Goal: Task Accomplishment & Management: Use online tool/utility

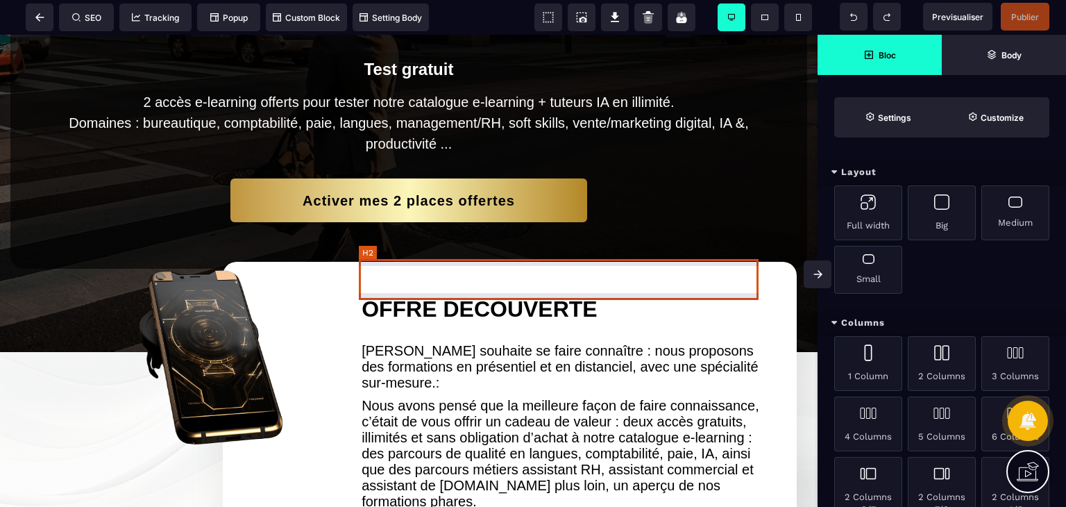
scroll to position [485, 0]
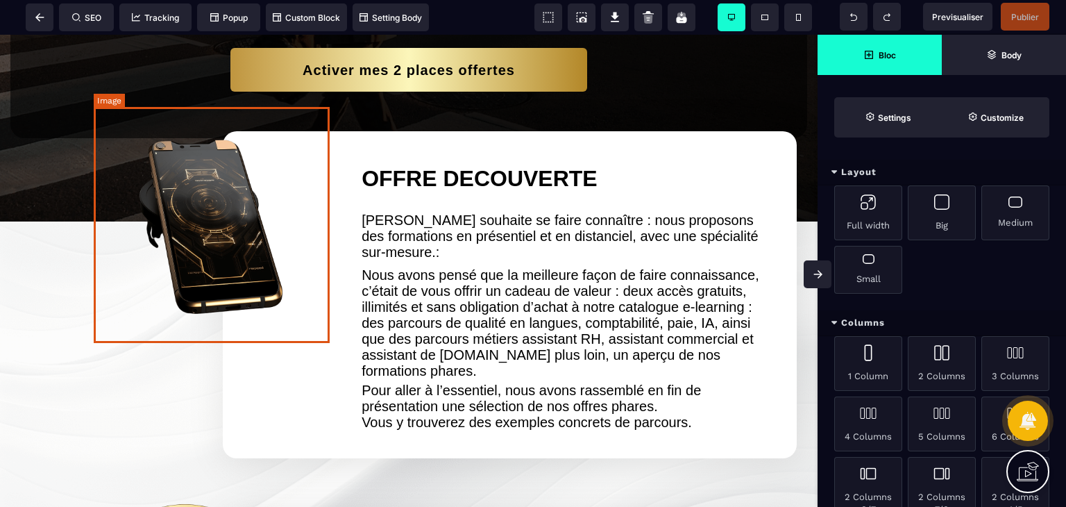
click at [244, 228] on img at bounding box center [213, 222] width 239 height 239
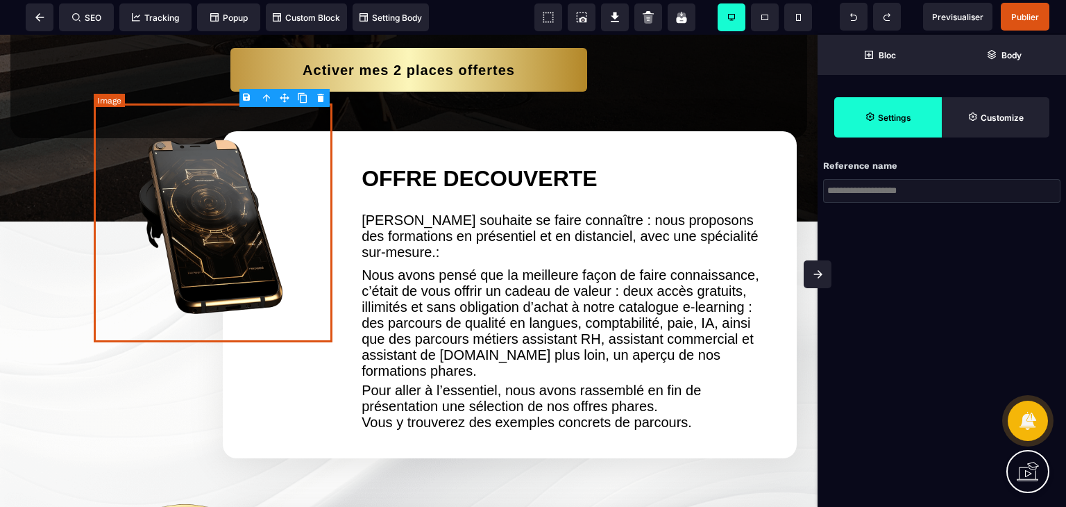
click at [294, 208] on img at bounding box center [213, 222] width 239 height 239
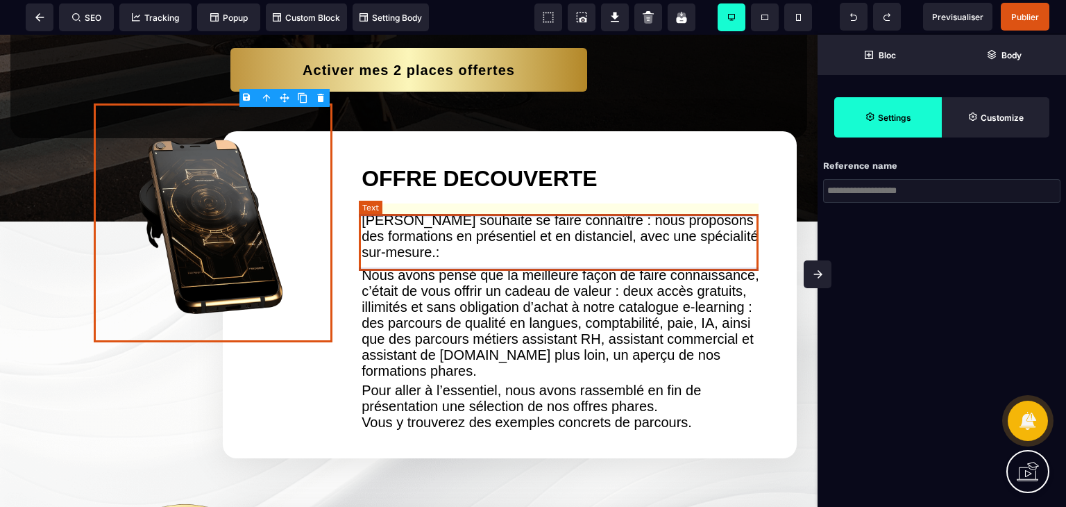
drag, startPoint x: 459, startPoint y: 265, endPoint x: 872, endPoint y: 130, distance: 434.6
click at [459, 264] on text "[PERSON_NAME] souhaite se faire connaître : nous proposons des formations en pr…" at bounding box center [565, 236] width 407 height 55
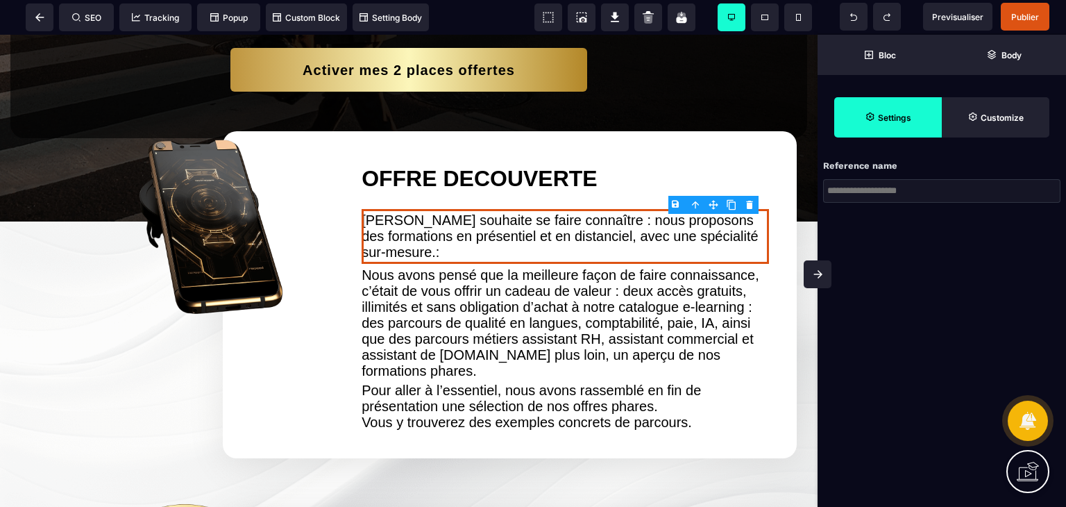
click at [926, 304] on div "Reference name Layout Full width Big Medium Small Columns 1 Column 2 Columns 3 …" at bounding box center [942, 253] width 249 height 507
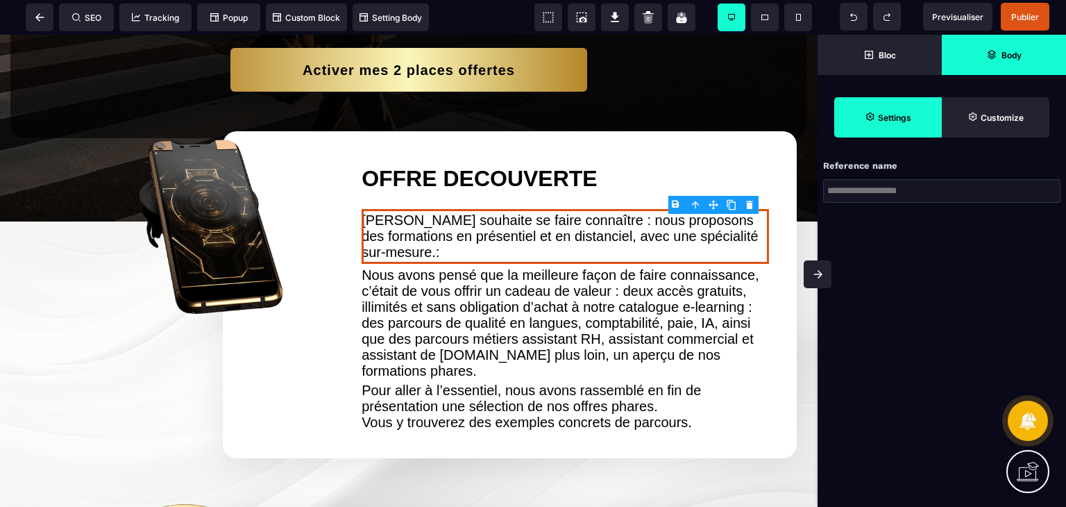
click at [1013, 53] on strong "Body" at bounding box center [1012, 55] width 20 height 10
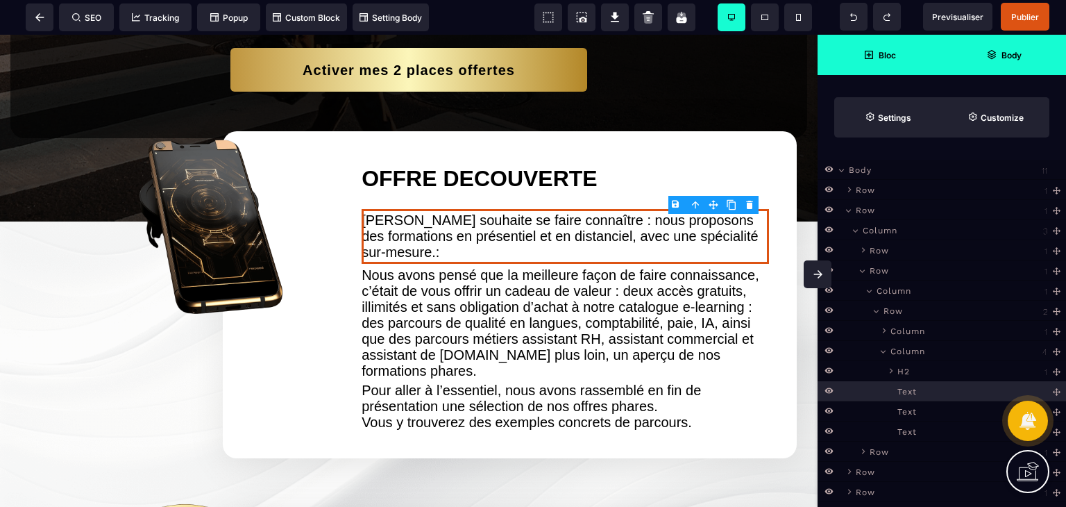
click at [890, 50] on strong "Bloc" at bounding box center [887, 55] width 17 height 10
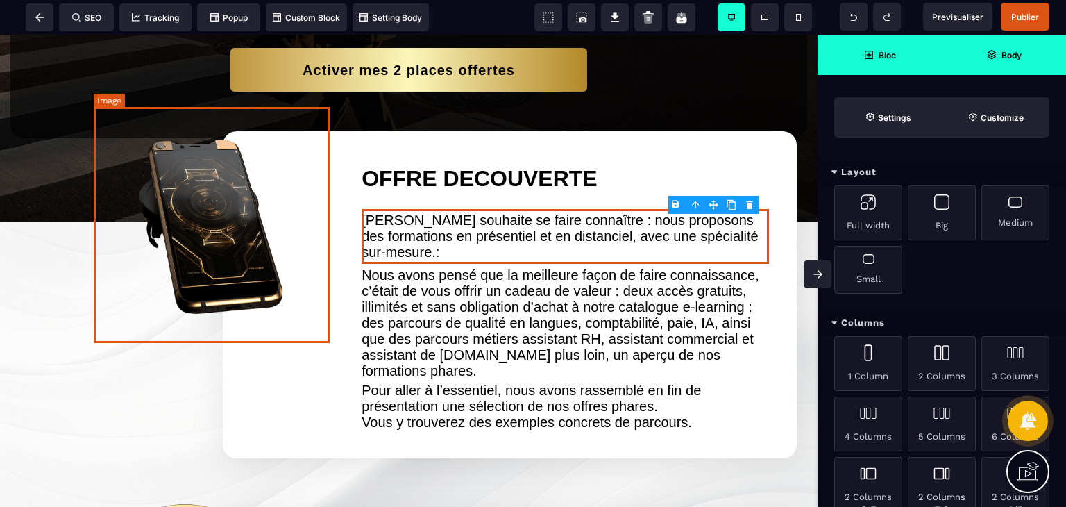
click at [189, 213] on img at bounding box center [213, 222] width 239 height 239
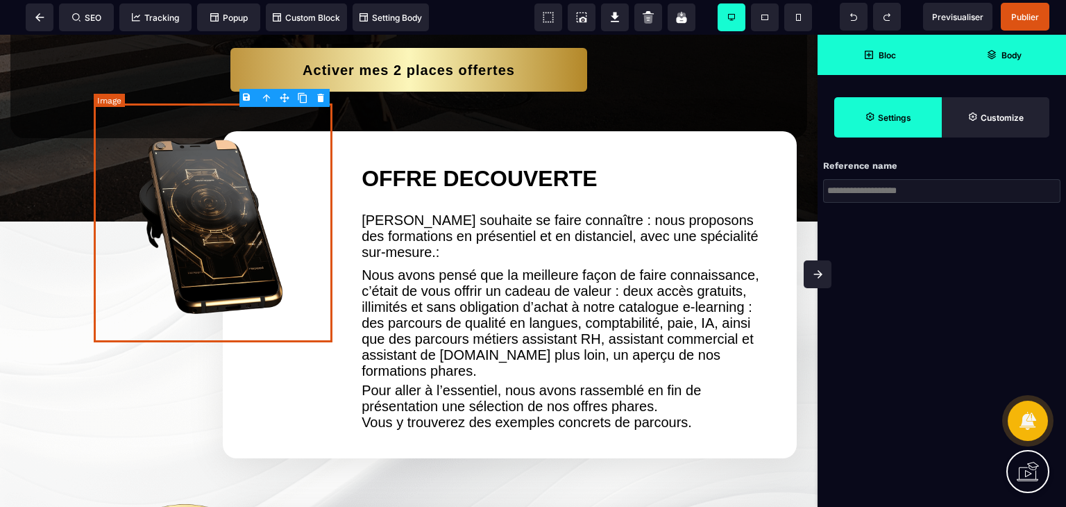
click at [189, 213] on img at bounding box center [213, 222] width 239 height 239
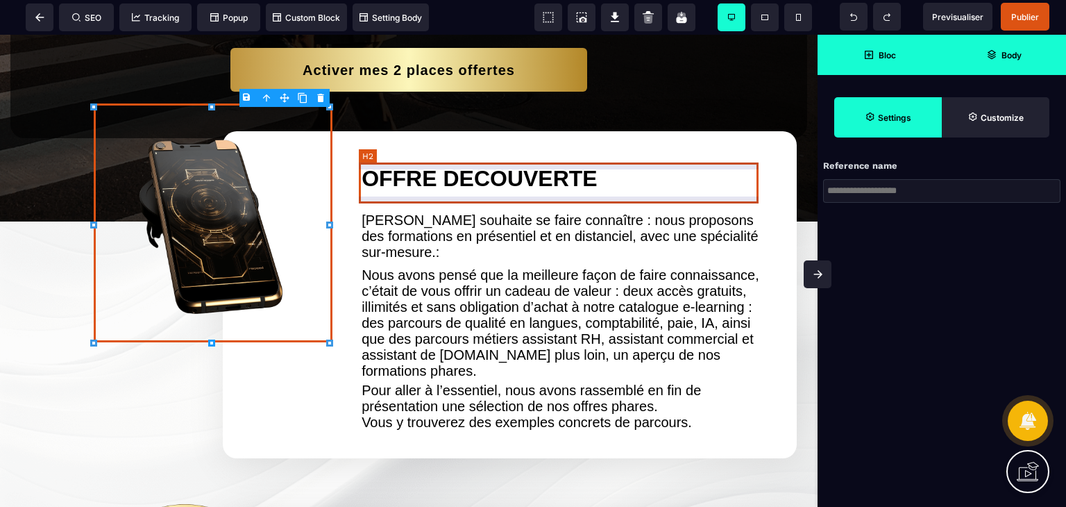
click at [403, 193] on h2 "OFFRE DECOUVERTE" at bounding box center [565, 179] width 407 height 40
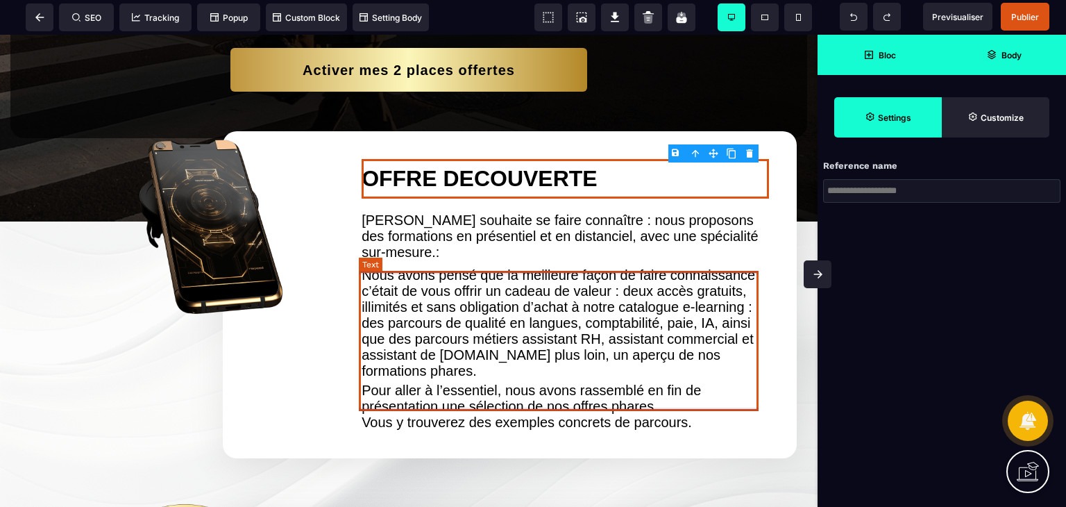
click at [427, 308] on text "Nous avons pensé que la meilleure façon de faire connaissance, c’était de vous …" at bounding box center [565, 323] width 407 height 119
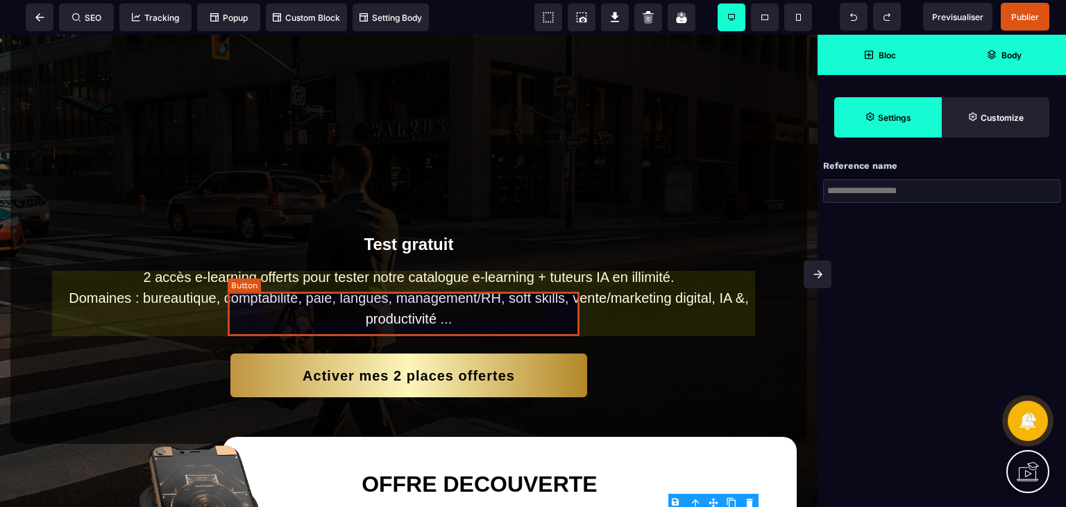
scroll to position [244, 0]
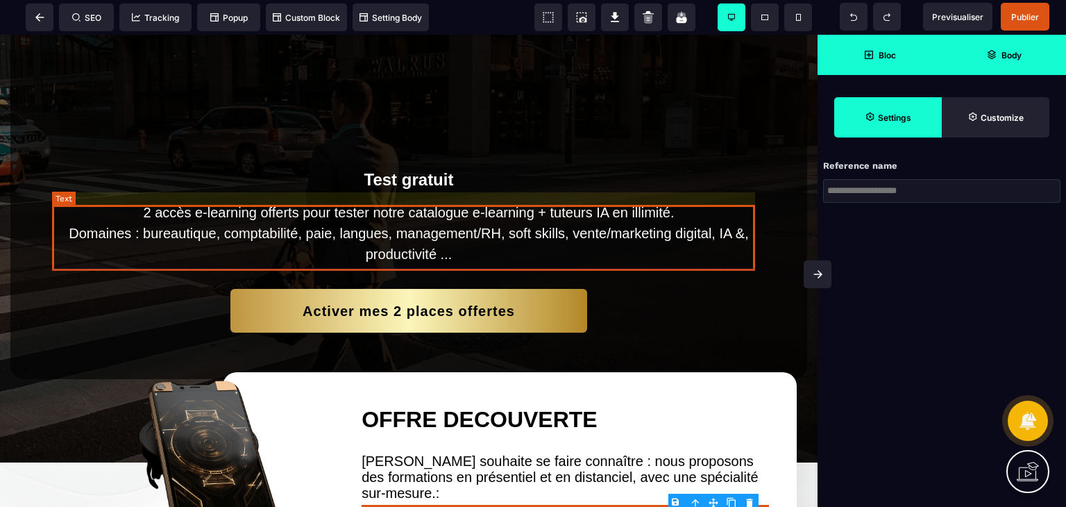
click at [441, 239] on text "2 accès e-learning offerts pour tester notre catalogue e-learning + tuteurs IA …" at bounding box center [409, 235] width 714 height 66
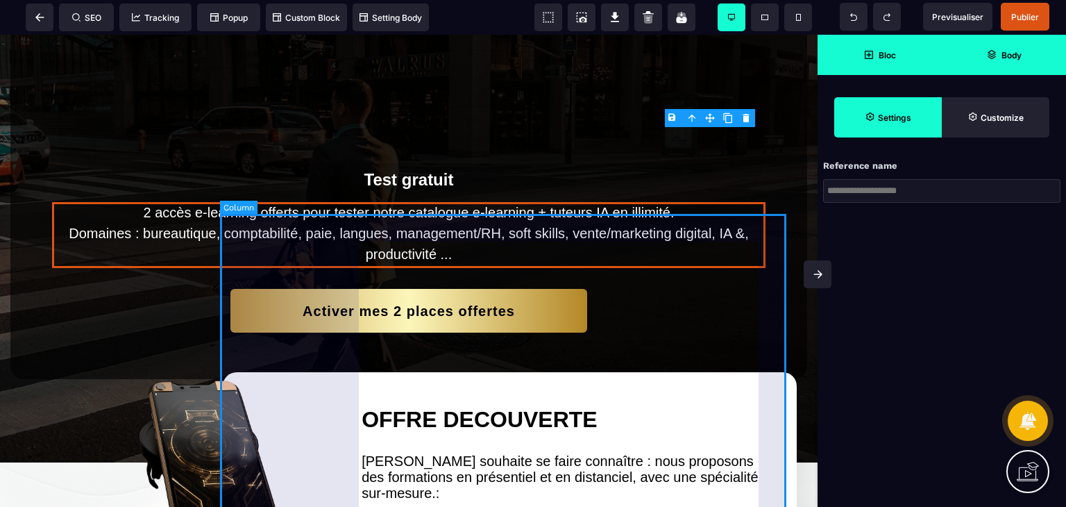
scroll to position [405, 0]
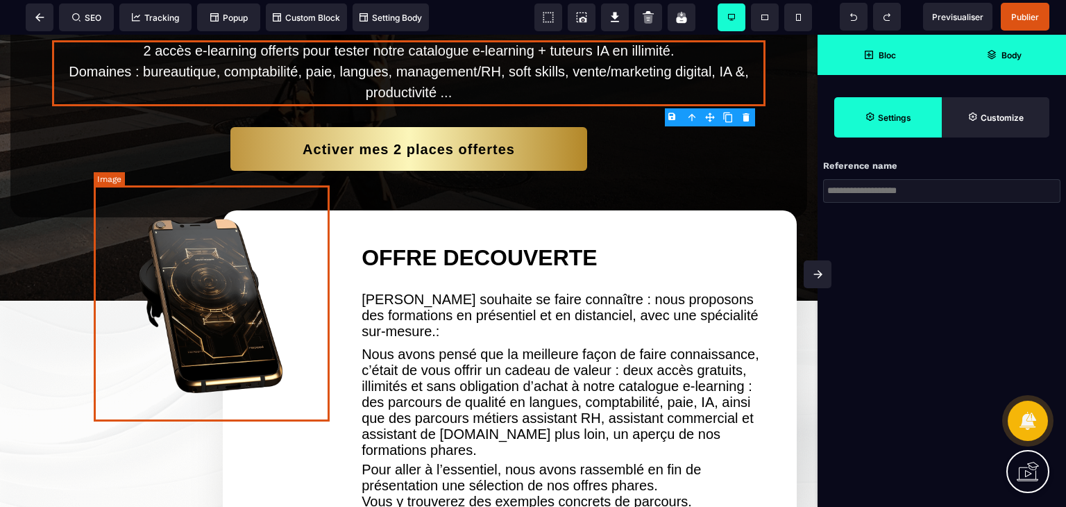
click at [214, 315] on img at bounding box center [213, 302] width 239 height 239
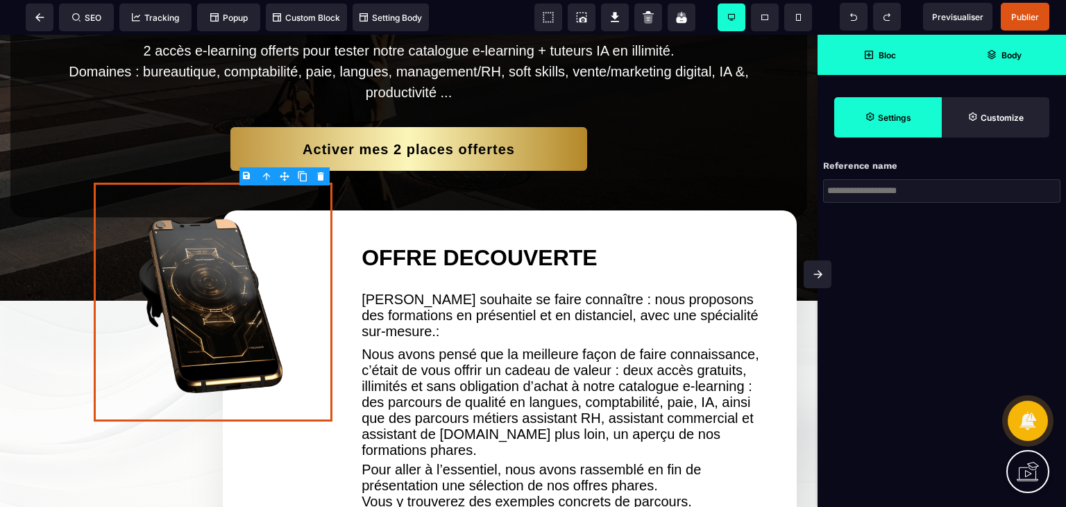
click at [882, 112] on strong "Settings" at bounding box center [894, 117] width 33 height 10
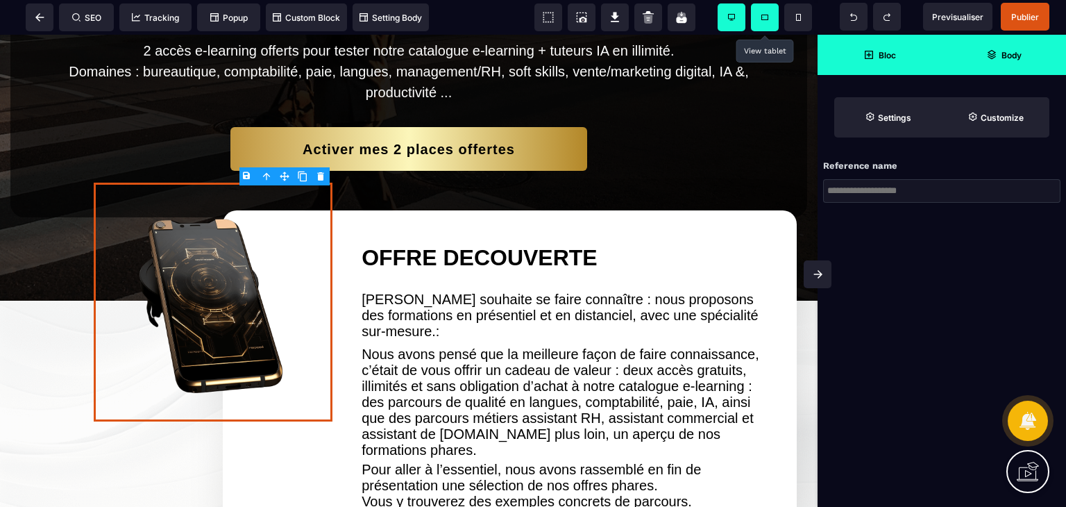
click at [764, 20] on span at bounding box center [765, 17] width 28 height 28
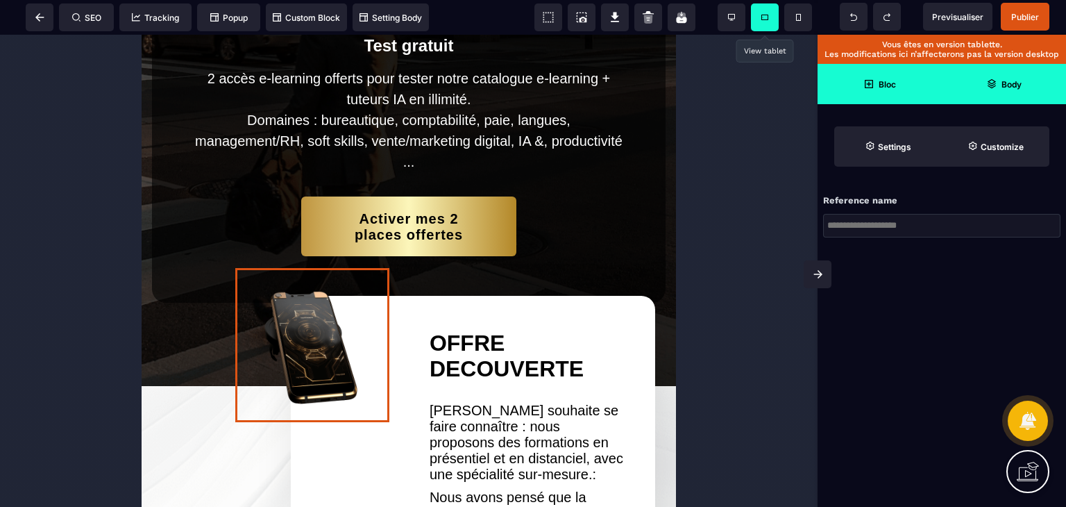
scroll to position [435, 0]
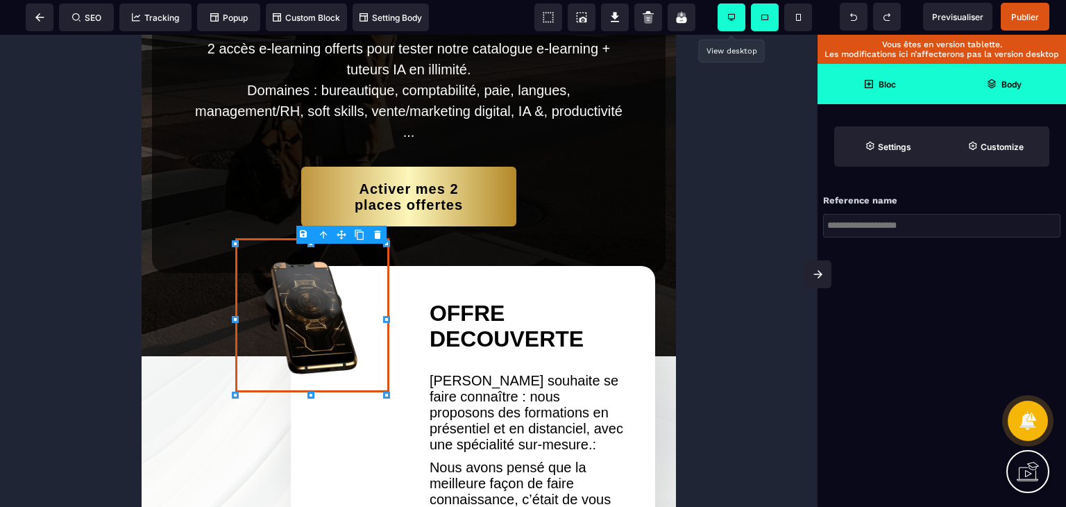
click at [732, 15] on icon at bounding box center [731, 17] width 7 height 7
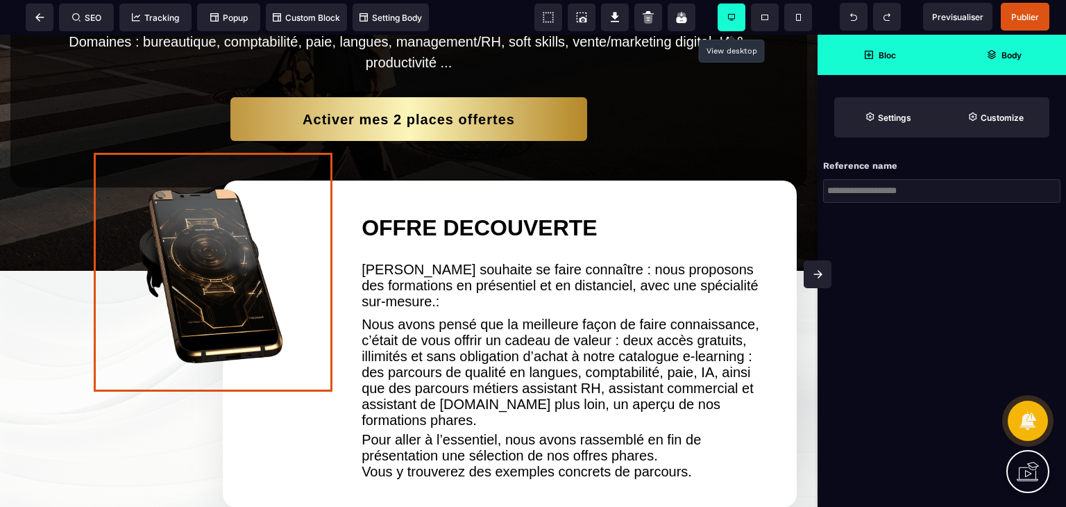
scroll to position [405, 0]
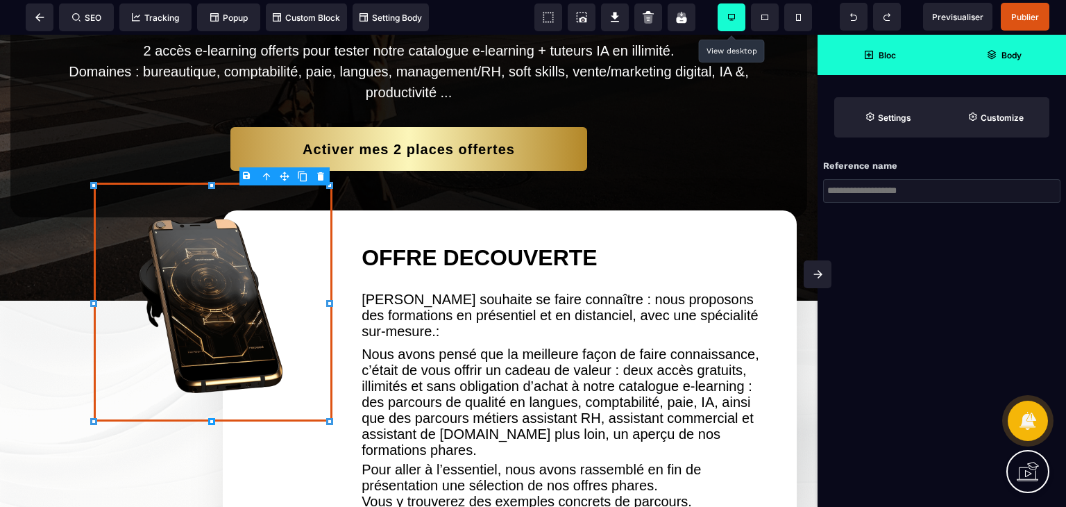
click at [866, 59] on span "Bloc" at bounding box center [880, 55] width 33 height 10
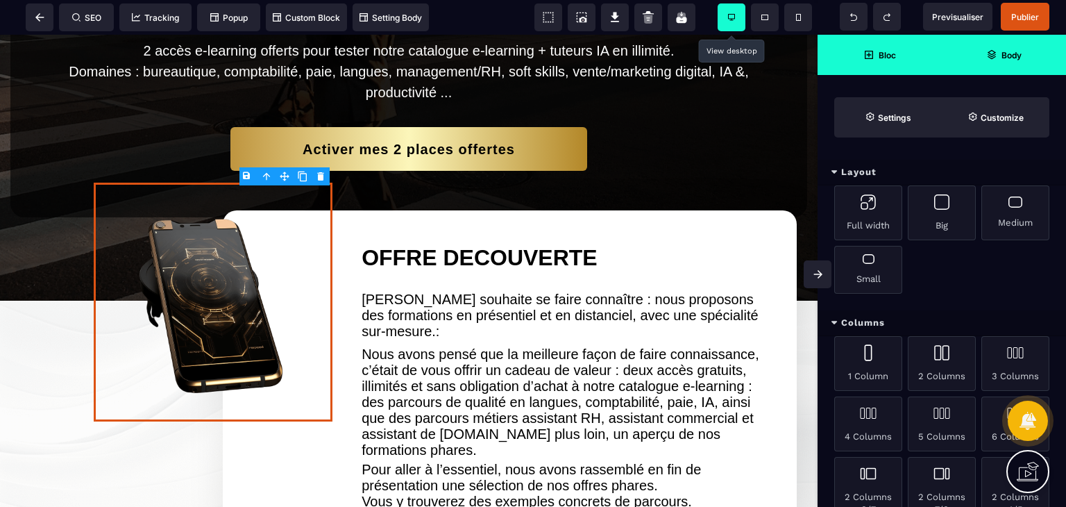
click at [970, 71] on span "Body" at bounding box center [1004, 55] width 124 height 40
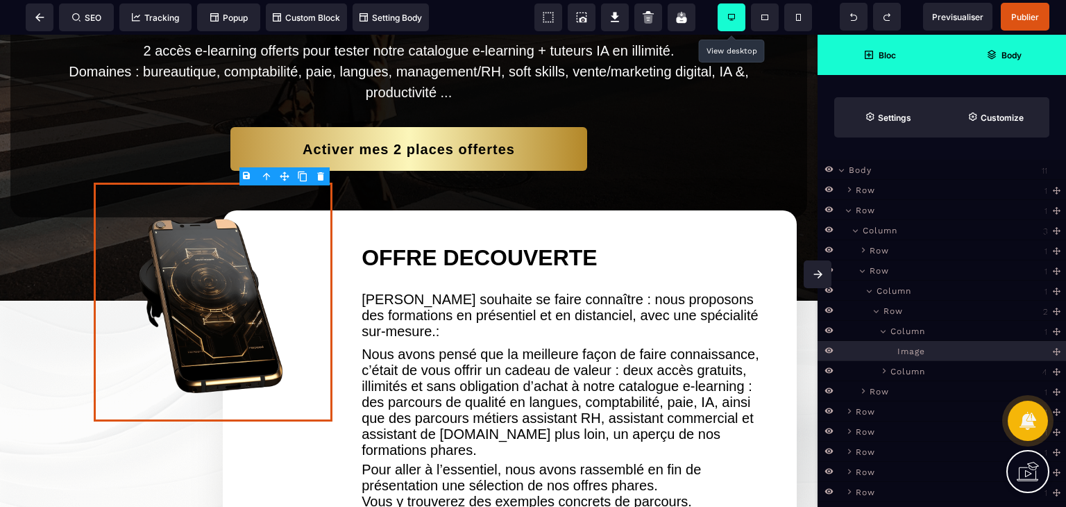
click at [888, 60] on span "Bloc" at bounding box center [880, 55] width 124 height 40
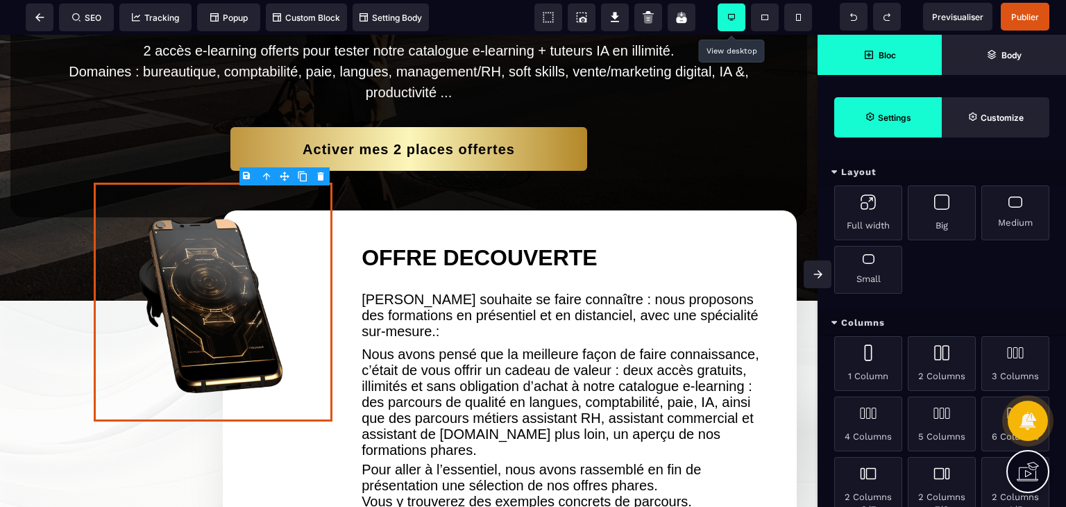
click at [891, 115] on strong "Settings" at bounding box center [894, 117] width 33 height 10
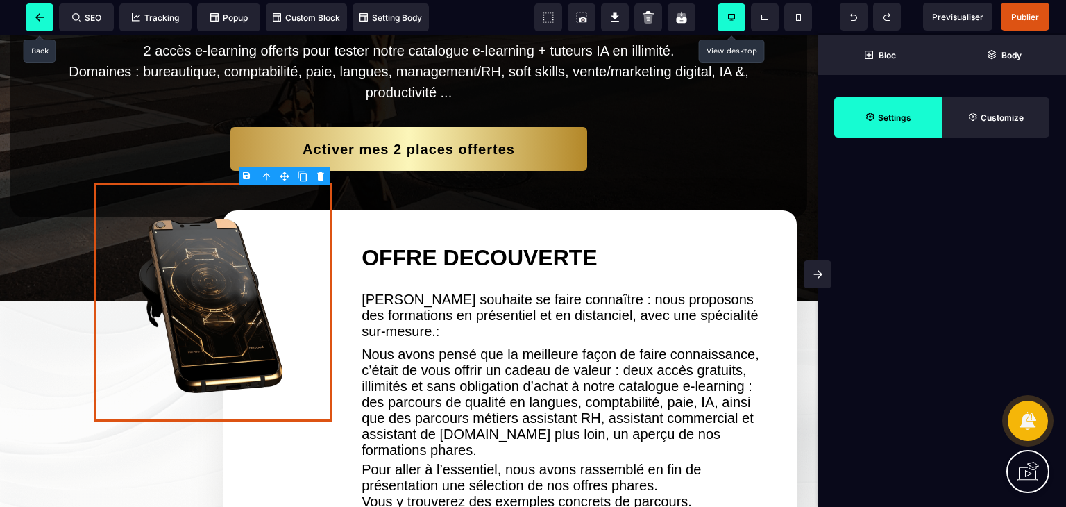
click at [40, 24] on span at bounding box center [40, 17] width 28 height 28
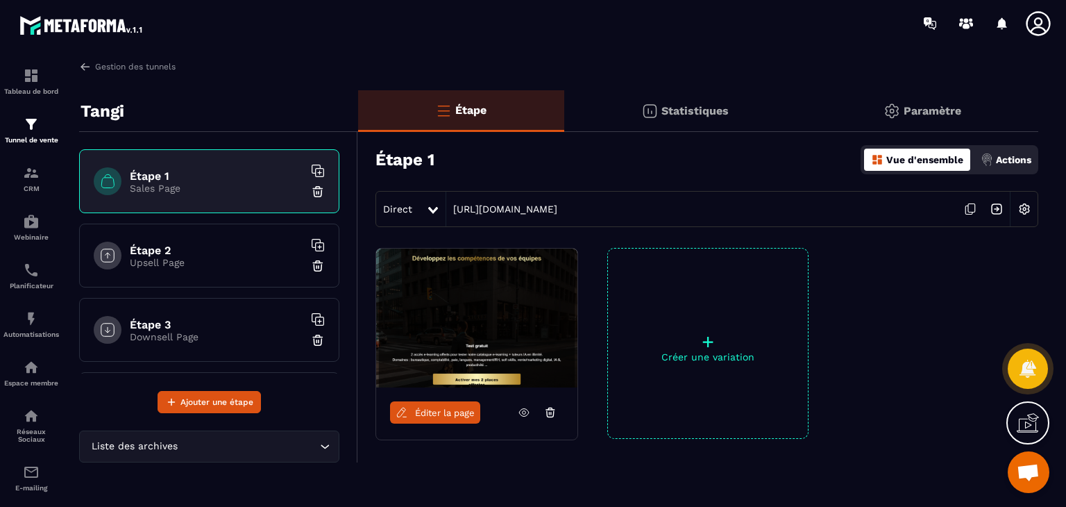
click at [201, 248] on h6 "Étape 2" at bounding box center [217, 250] width 174 height 13
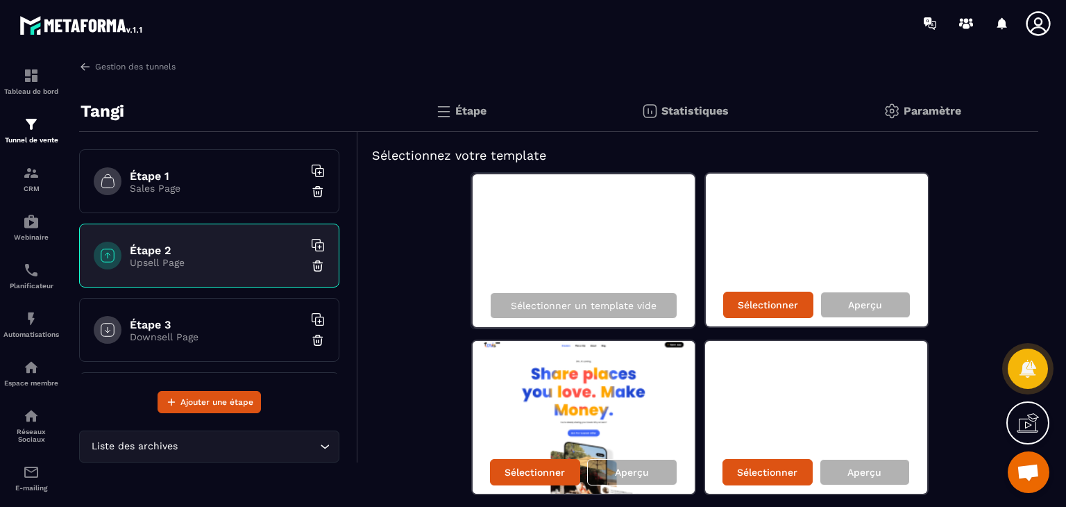
click at [226, 183] on p "Sales Page" at bounding box center [217, 188] width 174 height 11
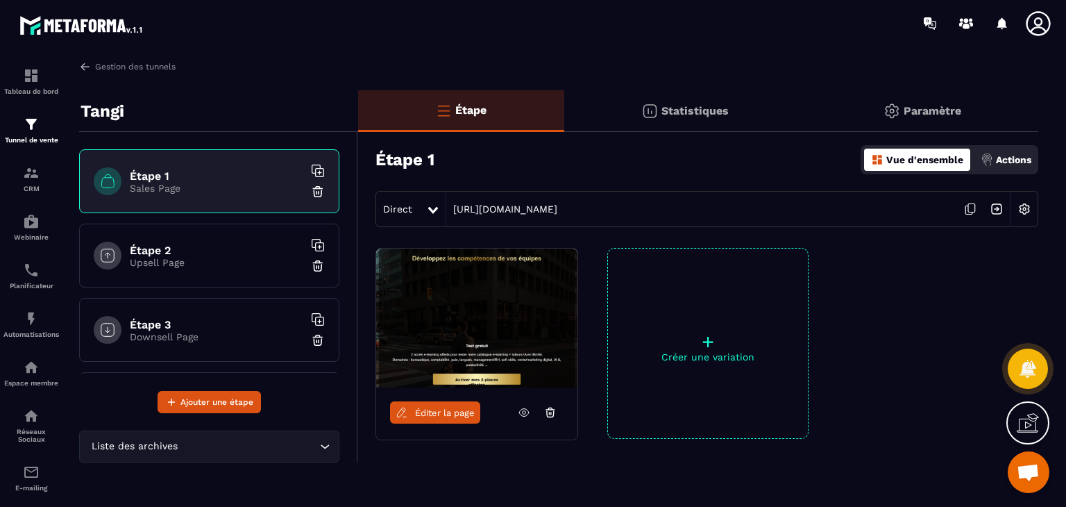
click at [449, 414] on span "Éditer la page" at bounding box center [445, 412] width 60 height 10
